Goal: Task Accomplishment & Management: Use online tool/utility

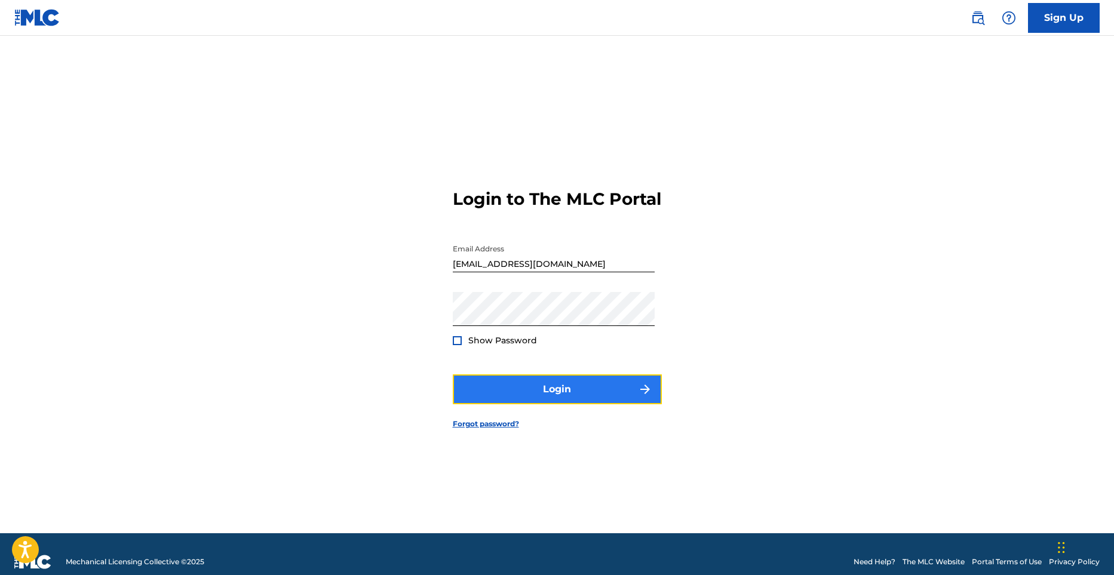
click at [536, 405] on button "Login" at bounding box center [557, 390] width 209 height 30
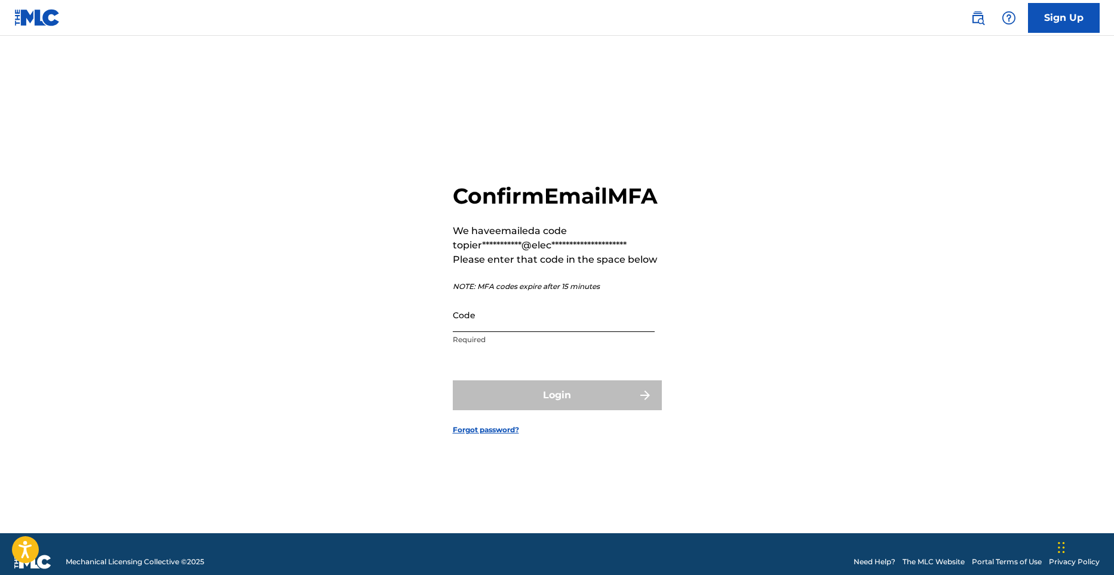
click at [479, 326] on input "Code" at bounding box center [554, 315] width 202 height 34
paste input "512435"
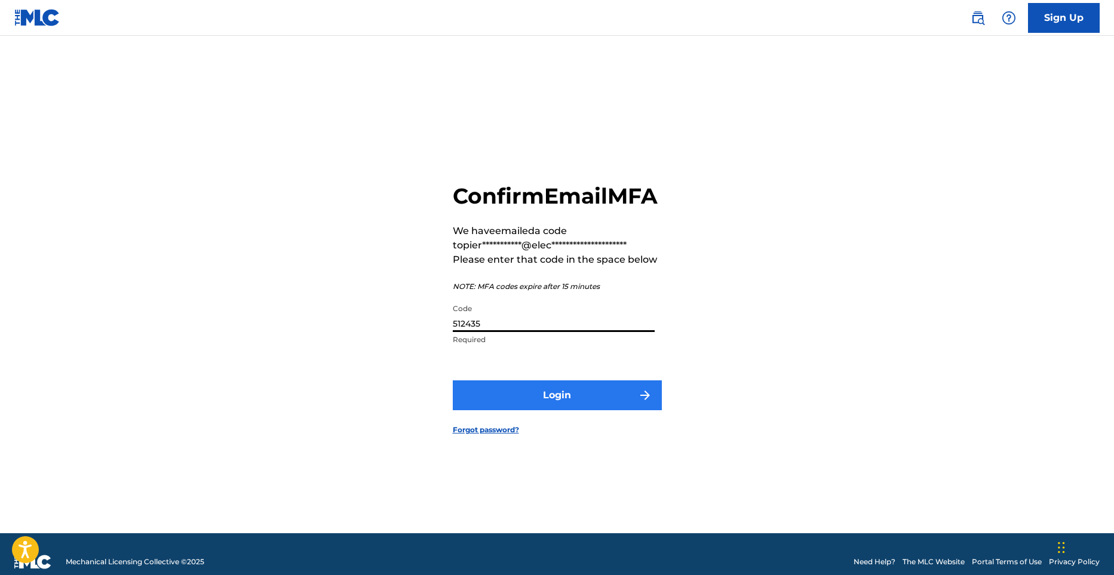
type input "512435"
click at [556, 410] on button "Login" at bounding box center [557, 396] width 209 height 30
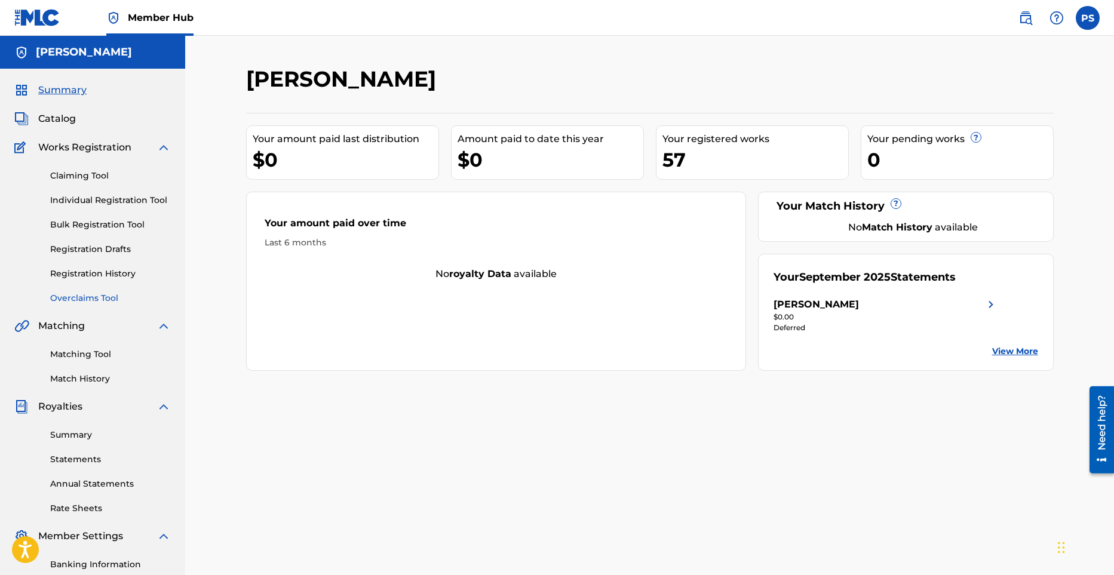
click at [94, 298] on link "Overclaims Tool" at bounding box center [110, 298] width 121 height 13
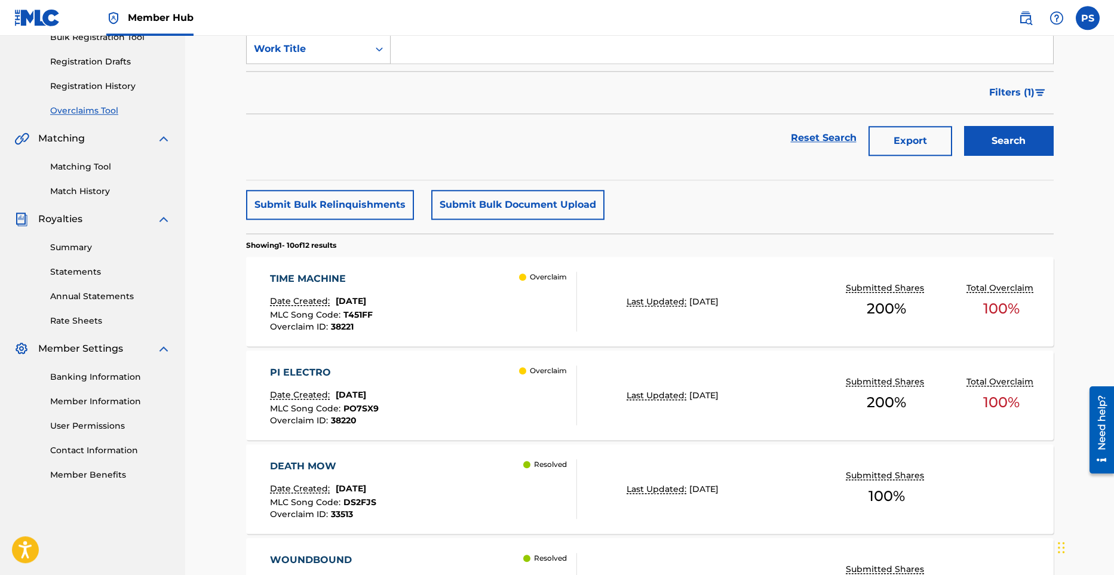
scroll to position [247, 0]
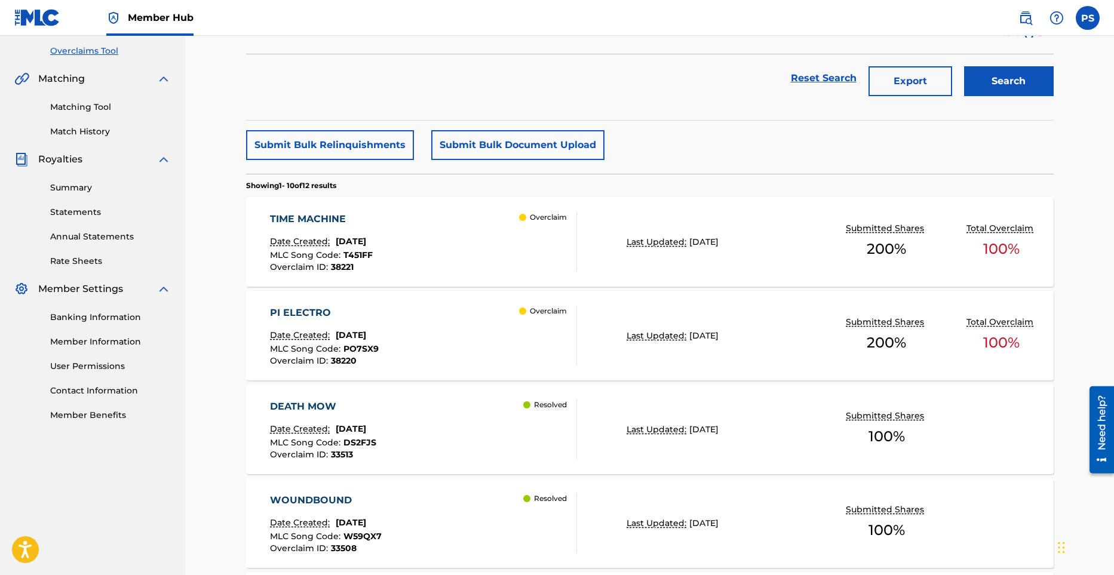
click at [314, 312] on div "PI ELECTRO" at bounding box center [324, 313] width 109 height 14
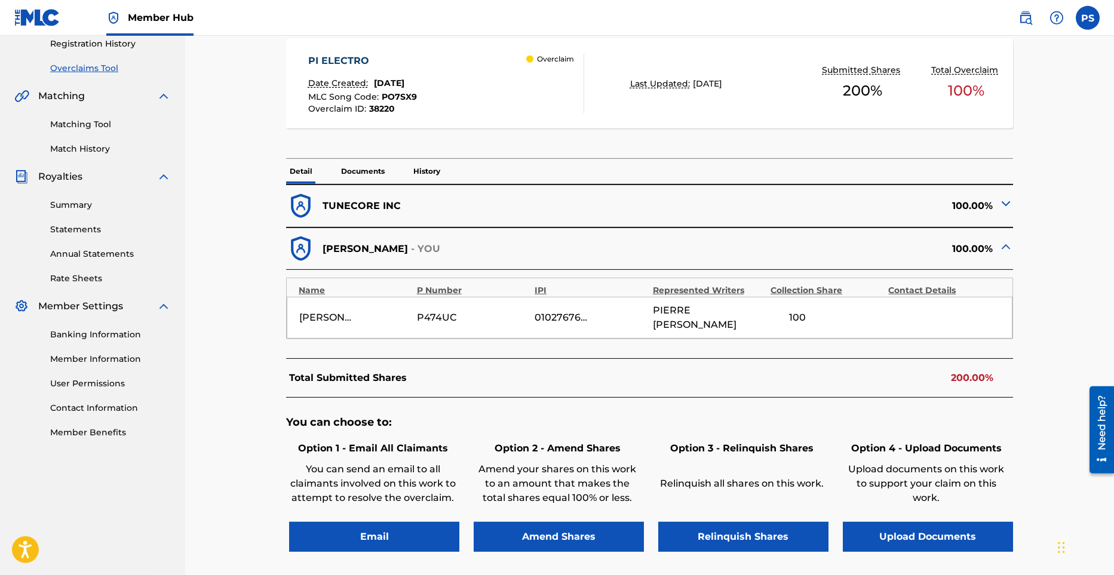
scroll to position [247, 0]
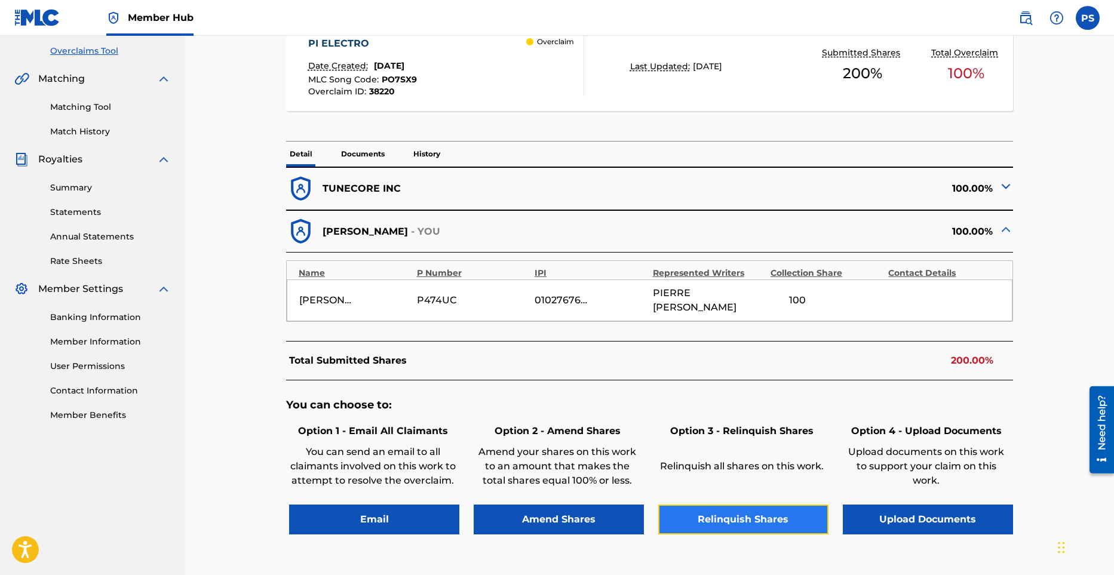
click at [756, 510] on button "Relinquish Shares" at bounding box center [743, 520] width 170 height 30
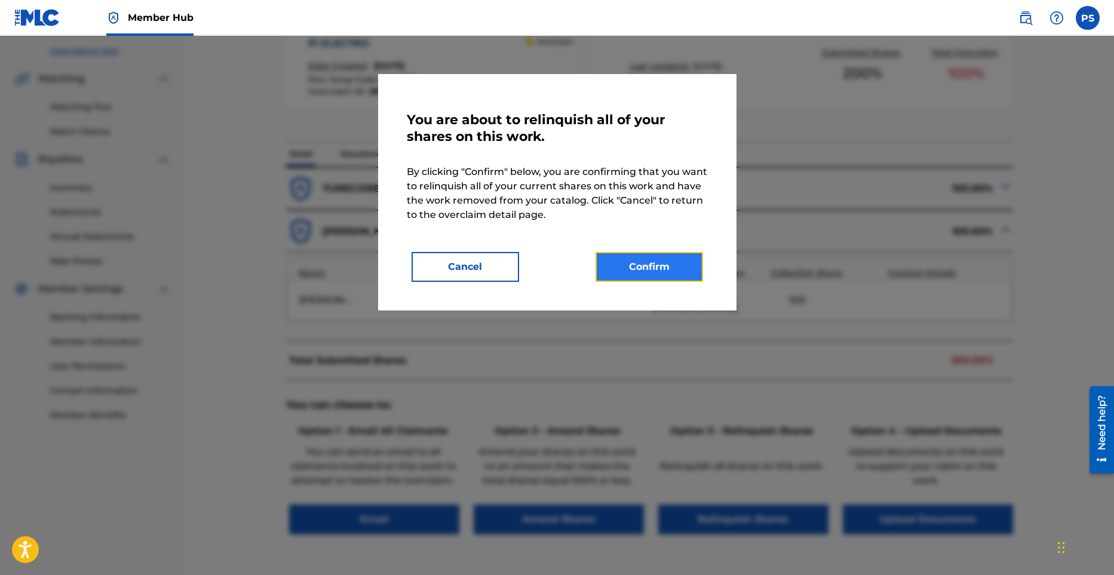
click at [650, 266] on button "Confirm" at bounding box center [650, 267] width 108 height 30
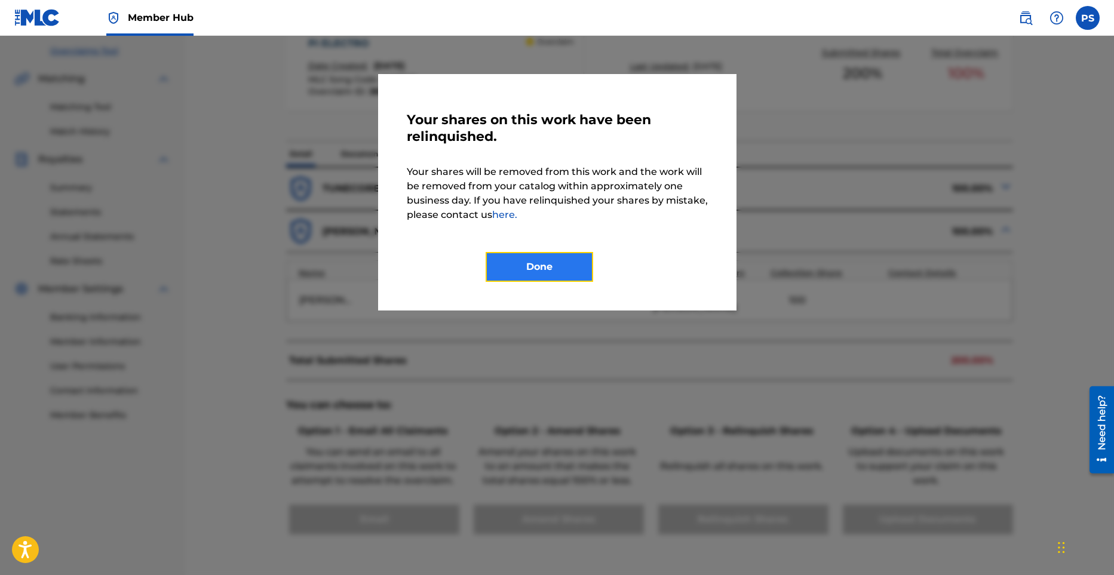
click at [552, 268] on button "Done" at bounding box center [540, 267] width 108 height 30
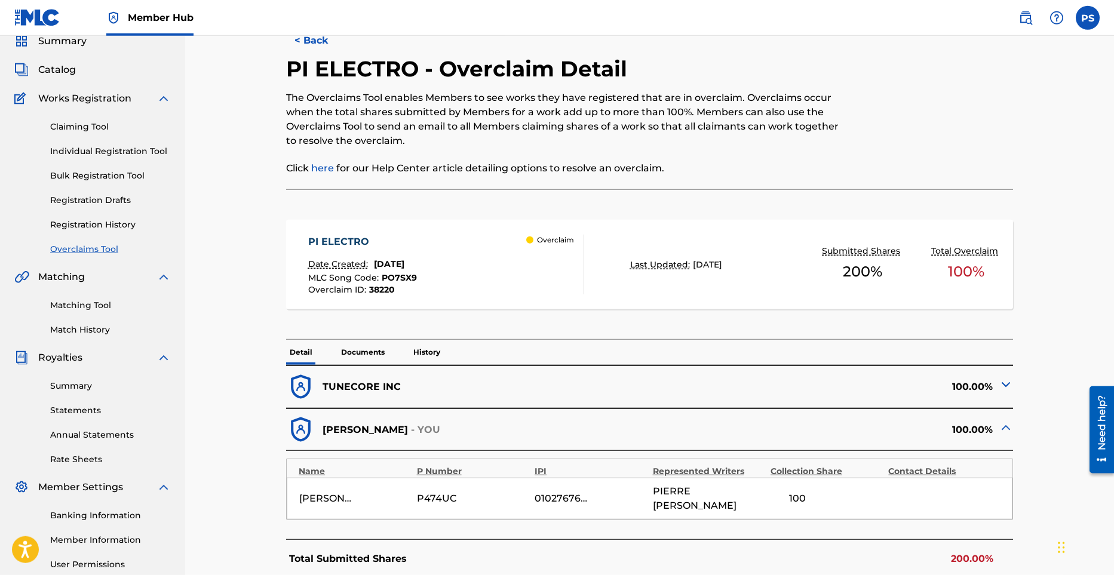
scroll to position [0, 0]
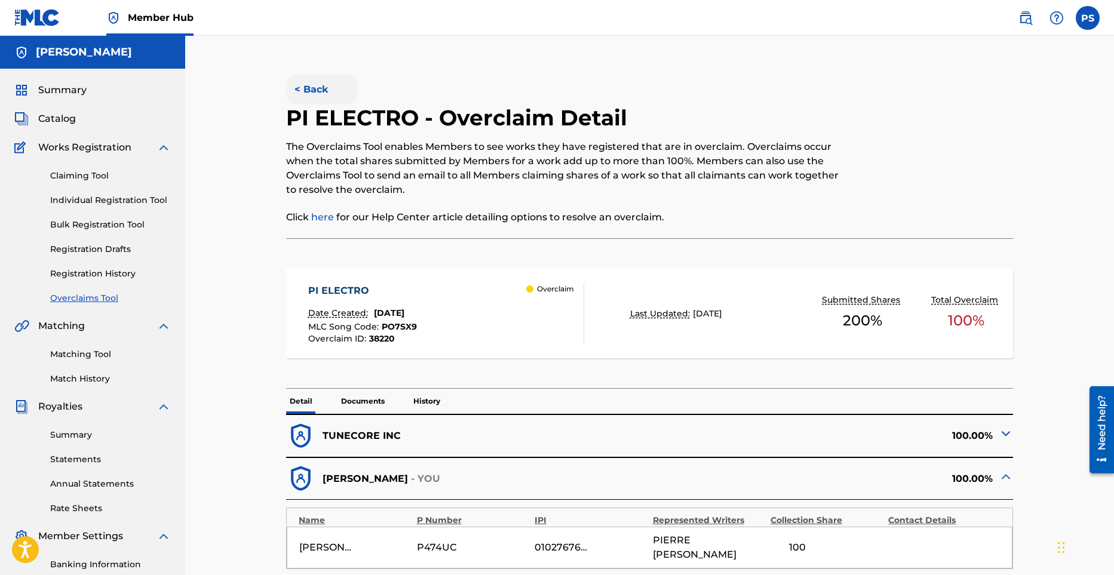
click at [307, 95] on button "< Back" at bounding box center [322, 90] width 72 height 30
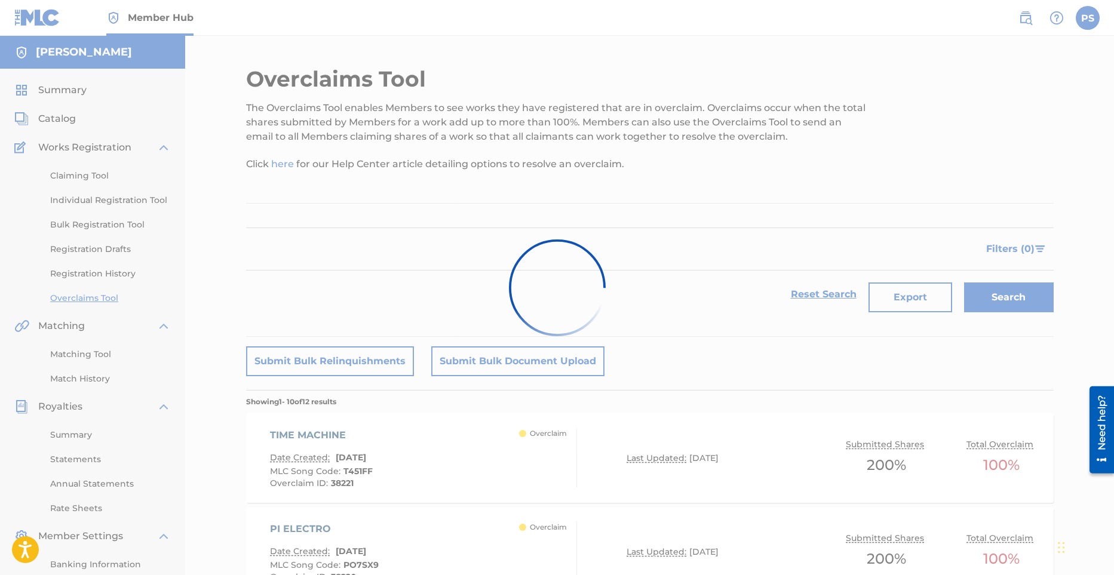
scroll to position [247, 0]
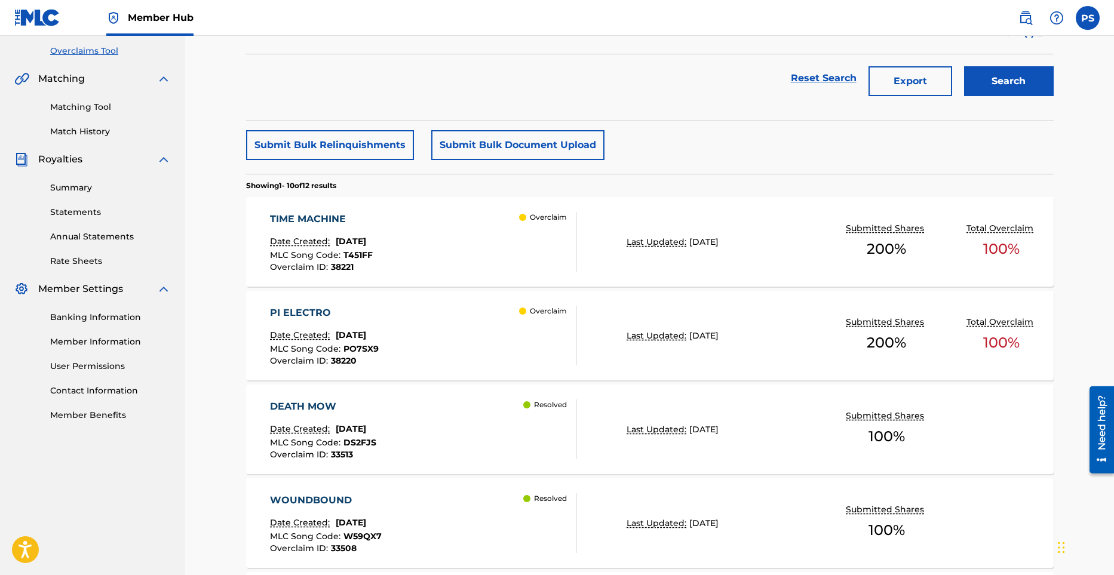
click at [315, 222] on div "TIME MACHINE" at bounding box center [321, 219] width 103 height 14
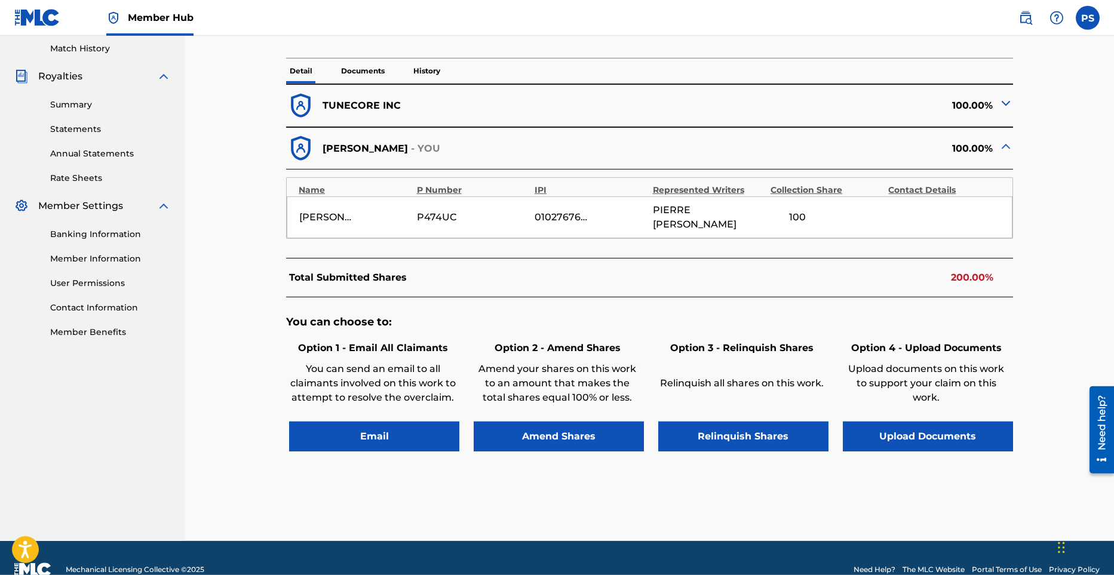
scroll to position [339, 0]
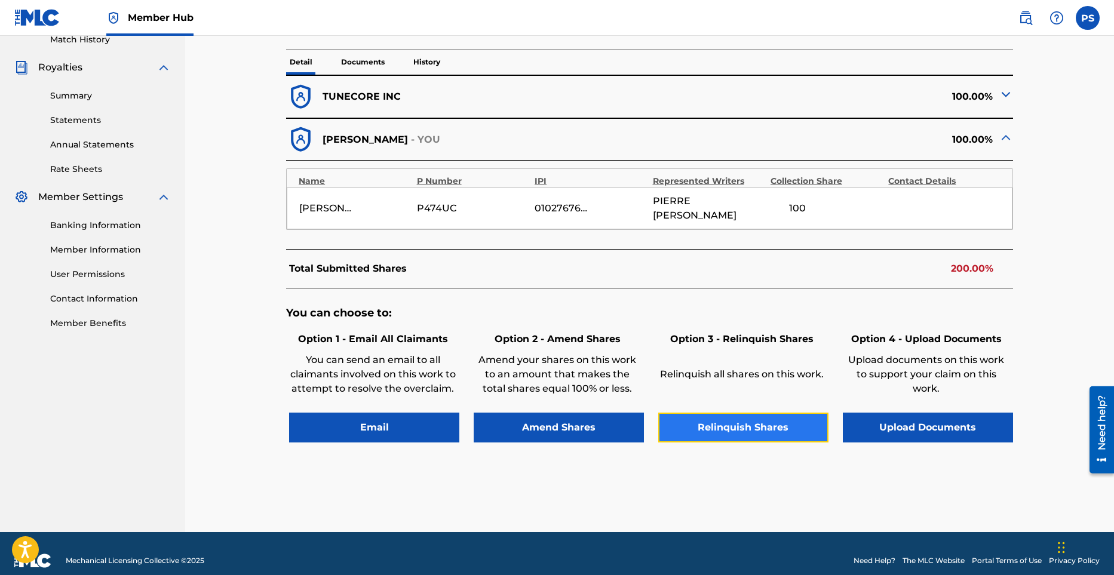
click at [740, 415] on button "Relinquish Shares" at bounding box center [743, 428] width 170 height 30
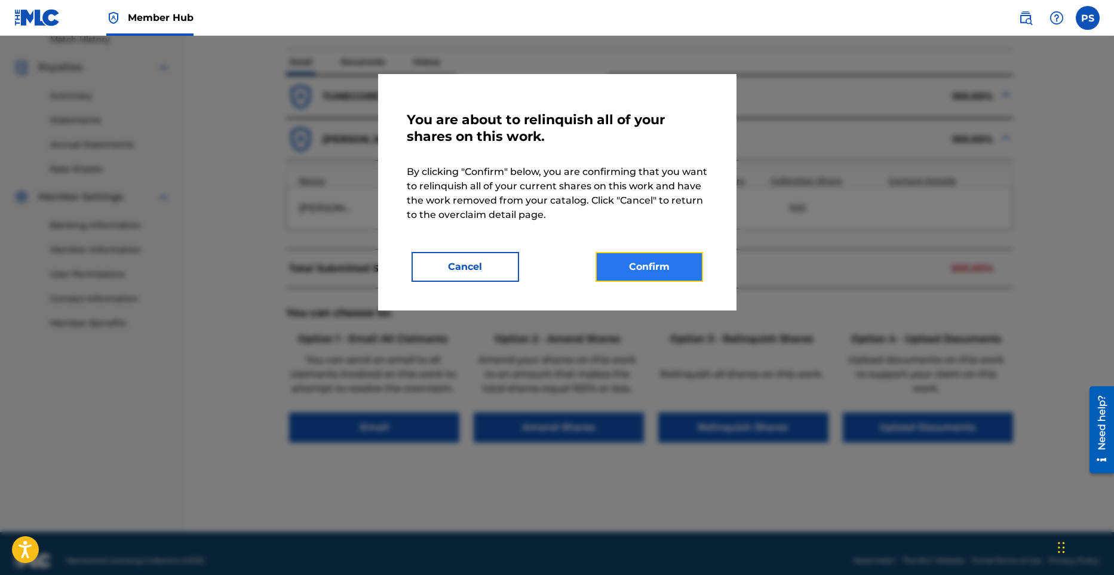
click at [647, 271] on button "Confirm" at bounding box center [650, 267] width 108 height 30
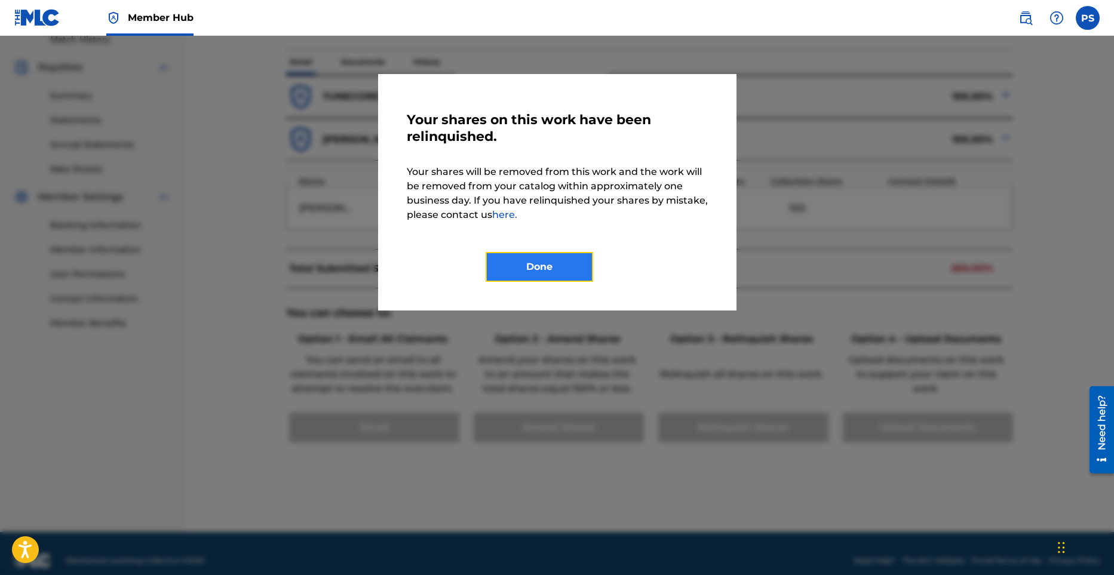
click at [557, 270] on button "Done" at bounding box center [540, 267] width 108 height 30
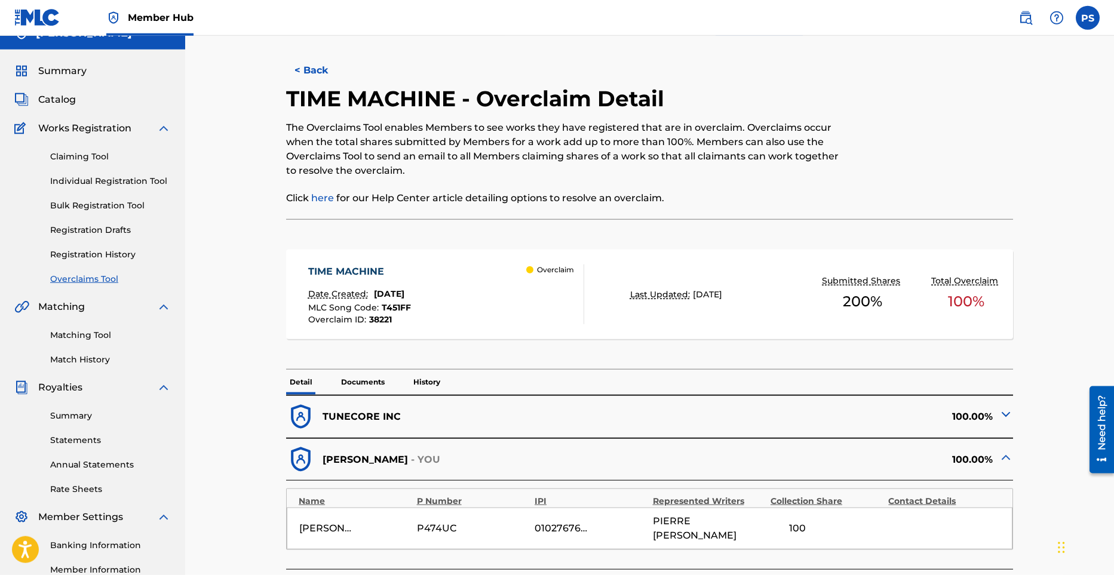
scroll to position [0, 0]
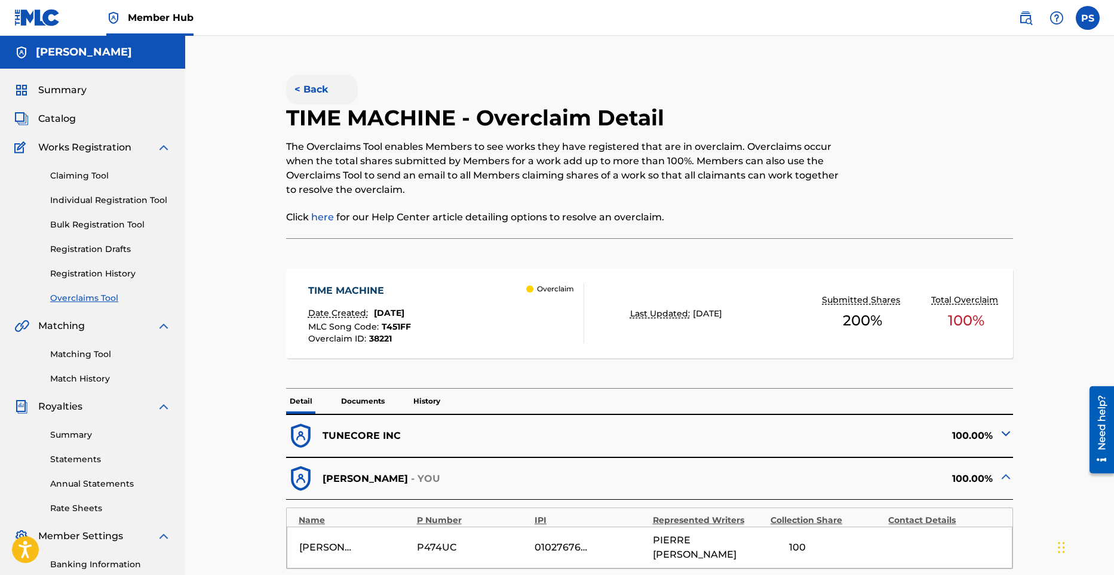
click at [311, 91] on button "< Back" at bounding box center [322, 90] width 72 height 30
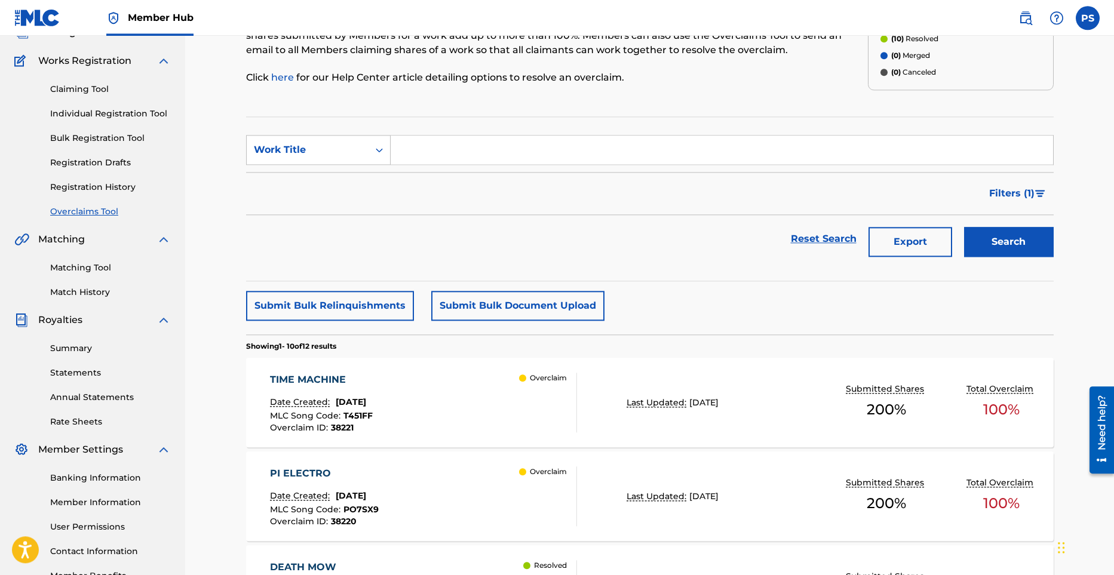
scroll to position [82, 0]
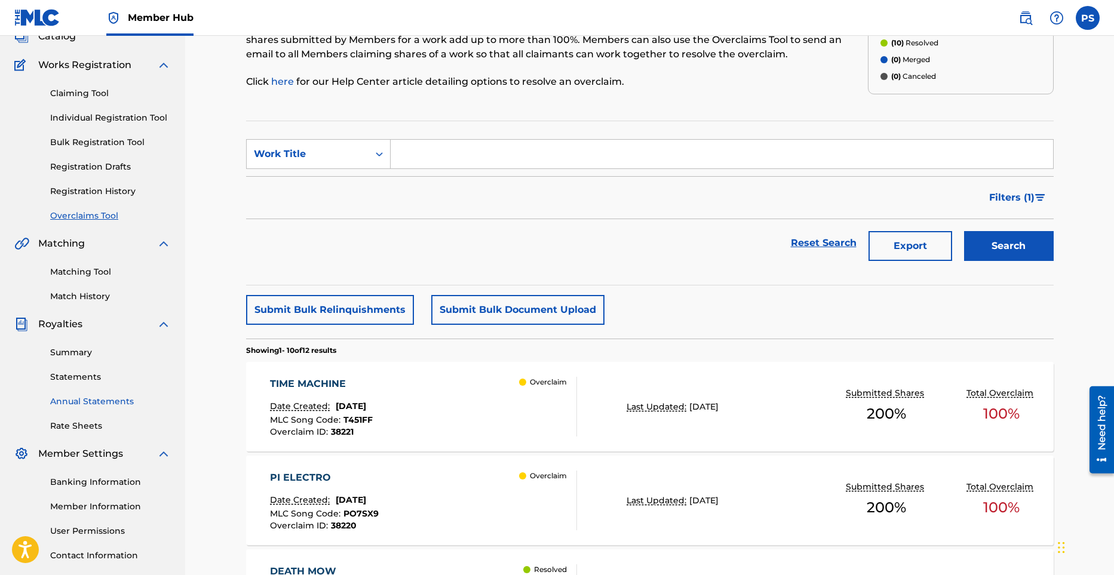
click at [93, 402] on link "Annual Statements" at bounding box center [110, 402] width 121 height 13
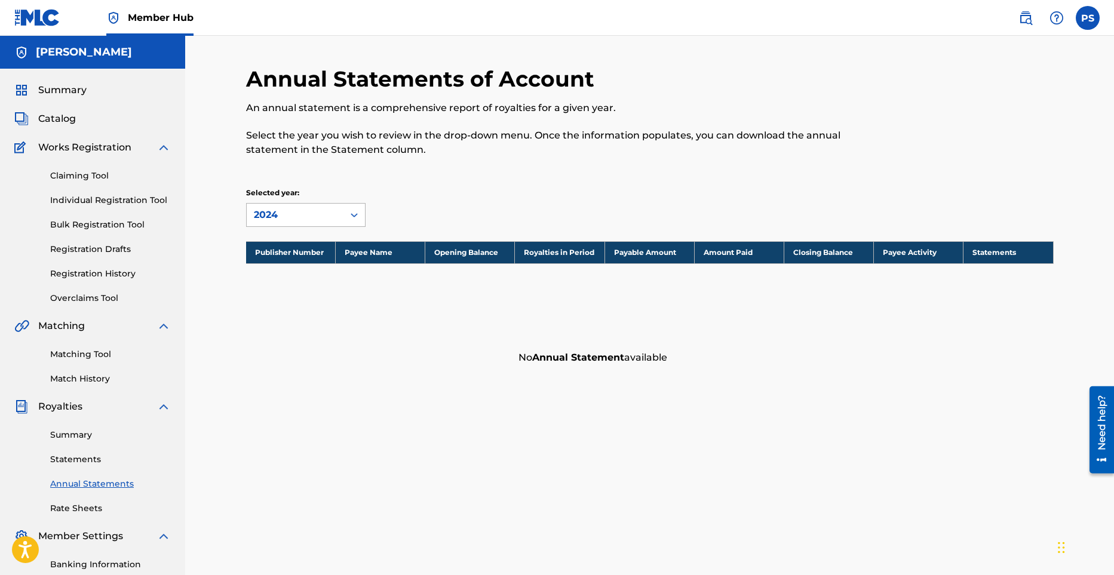
click at [353, 208] on div at bounding box center [355, 215] width 22 height 22
click at [81, 464] on link "Statements" at bounding box center [110, 460] width 121 height 13
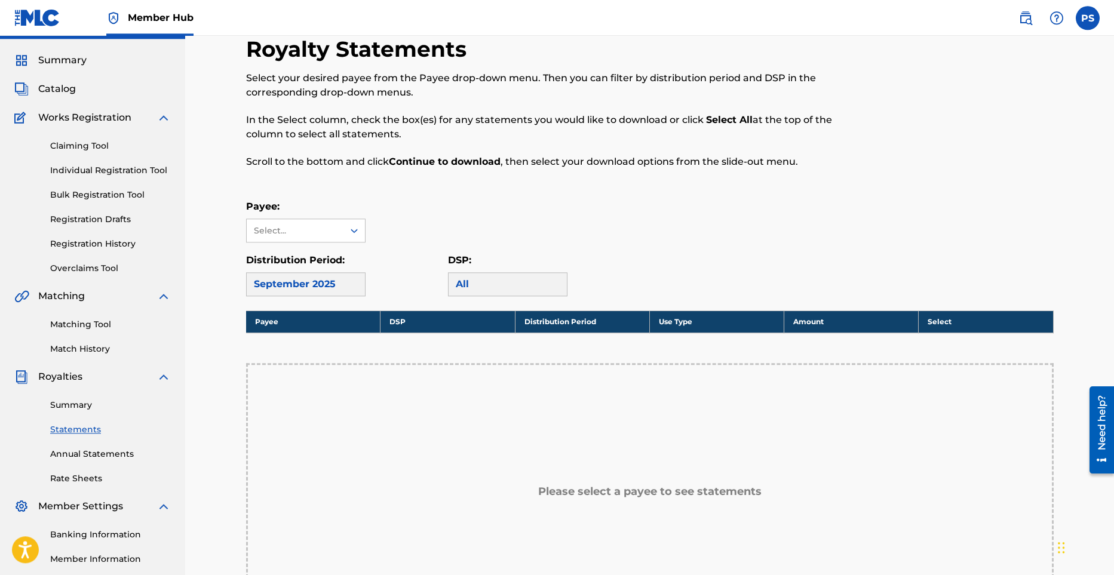
scroll to position [165, 0]
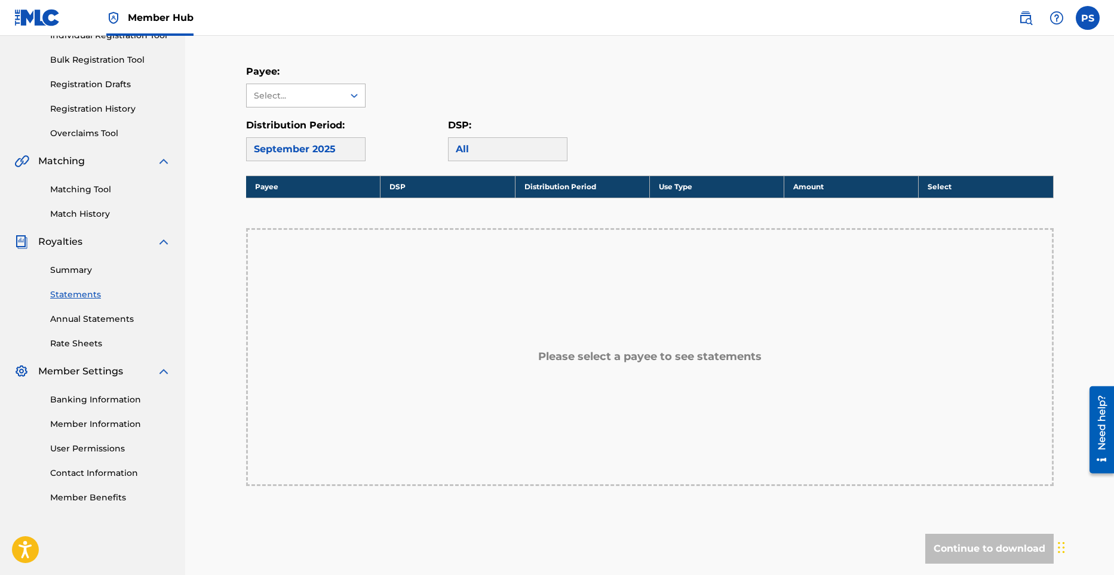
click at [350, 103] on div at bounding box center [355, 96] width 22 height 22
click at [333, 126] on div "[PERSON_NAME]" at bounding box center [306, 123] width 118 height 30
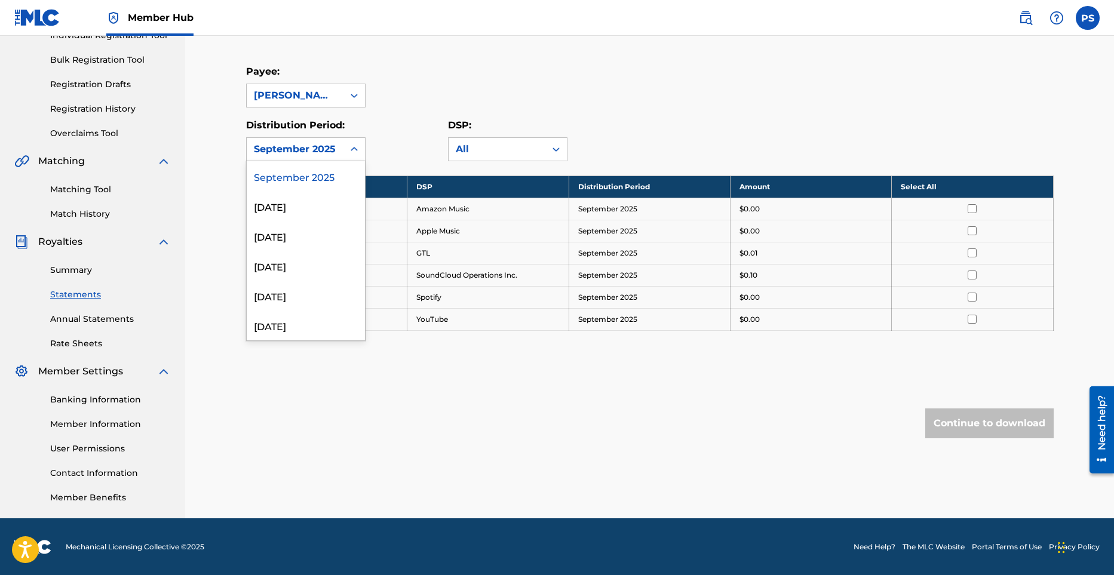
click at [350, 153] on icon at bounding box center [354, 149] width 12 height 12
click at [314, 214] on div "[DATE]" at bounding box center [306, 206] width 118 height 30
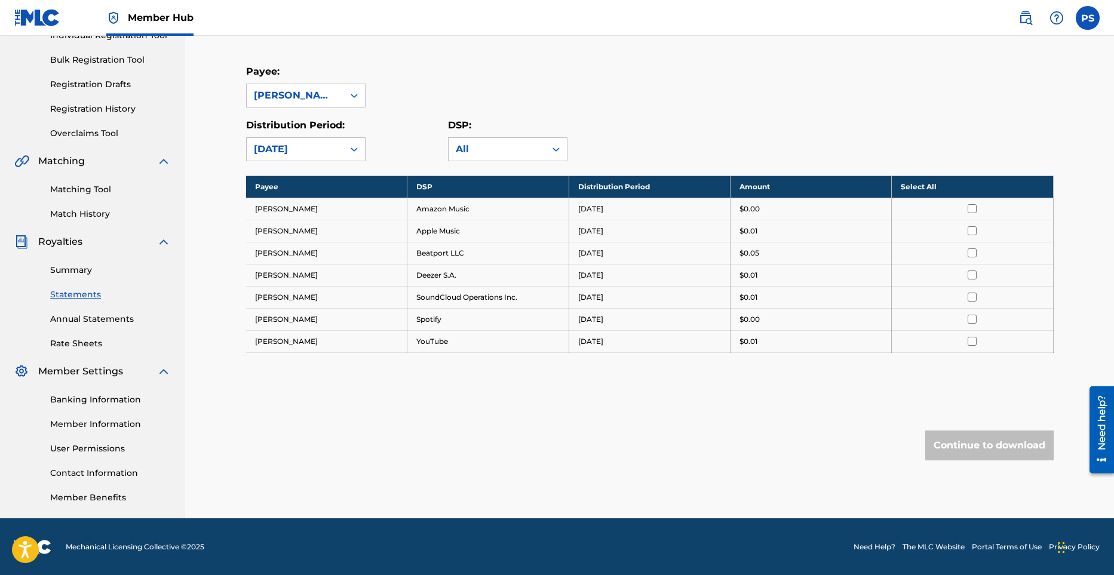
click at [344, 147] on div at bounding box center [355, 150] width 22 height 22
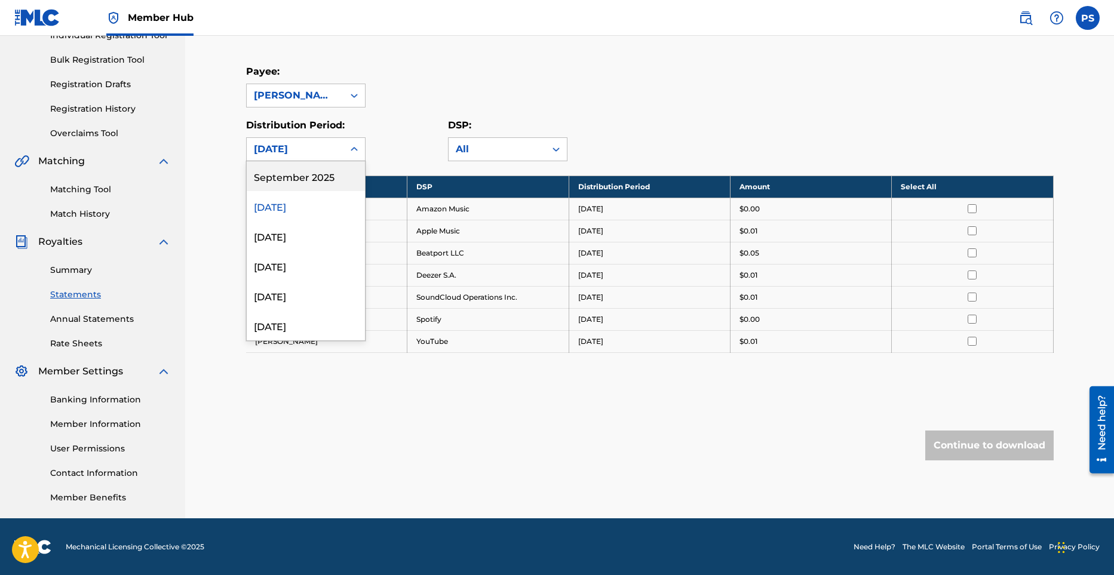
click at [315, 180] on div "September 2025" at bounding box center [306, 176] width 118 height 30
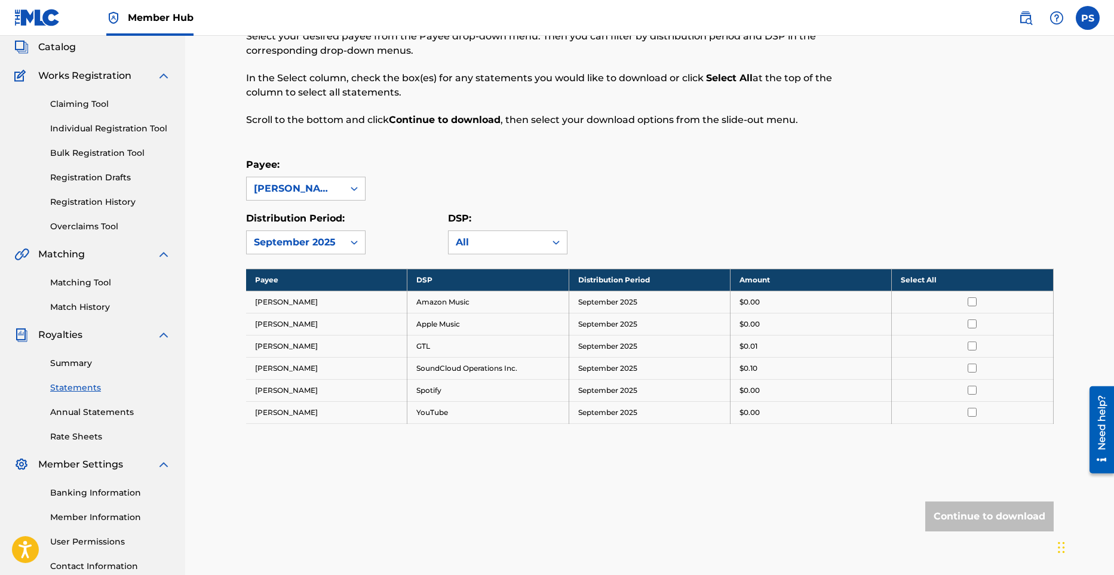
scroll to position [0, 0]
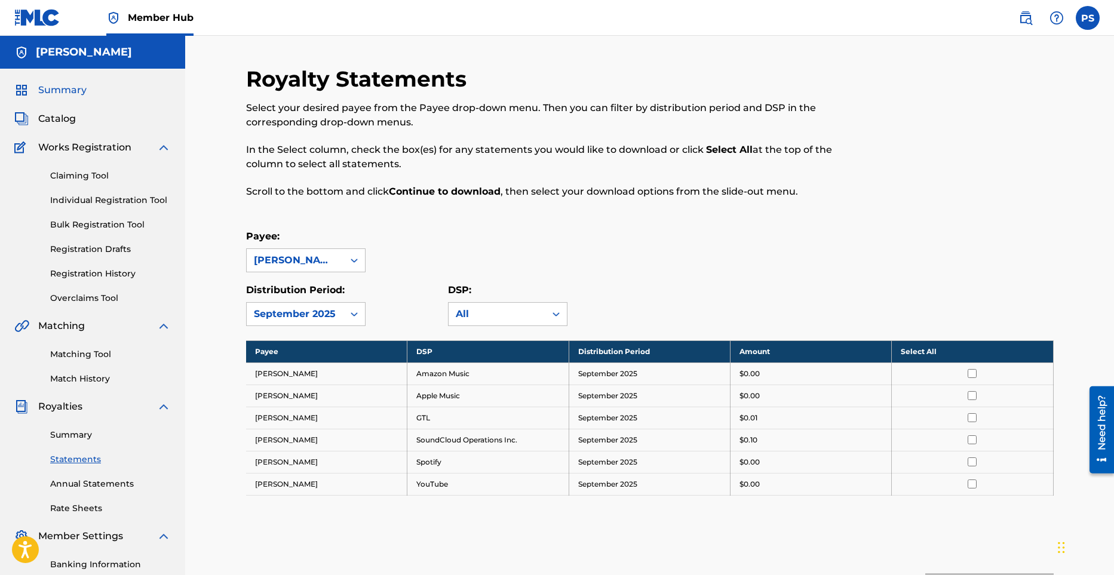
click at [60, 93] on span "Summary" at bounding box center [62, 90] width 48 height 14
